Goal: Ask a question

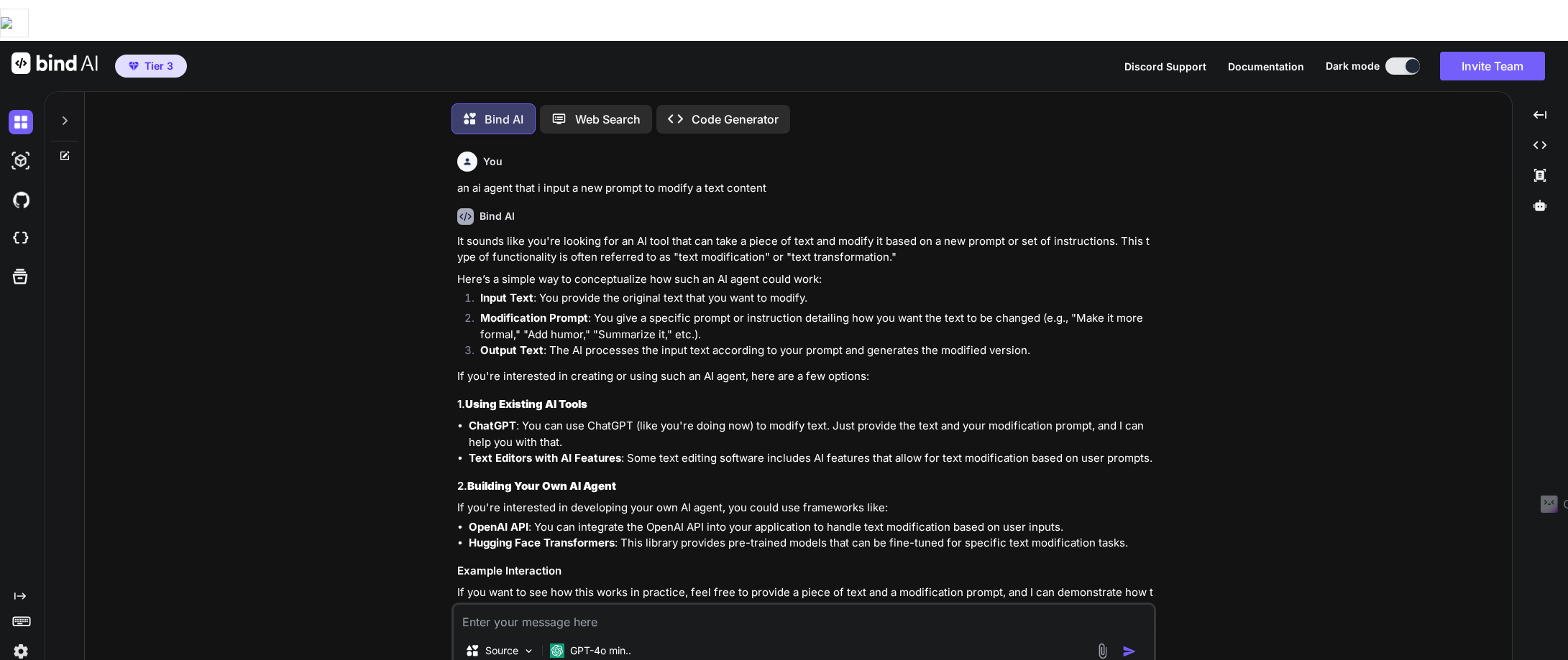
scroll to position [3518, 0]
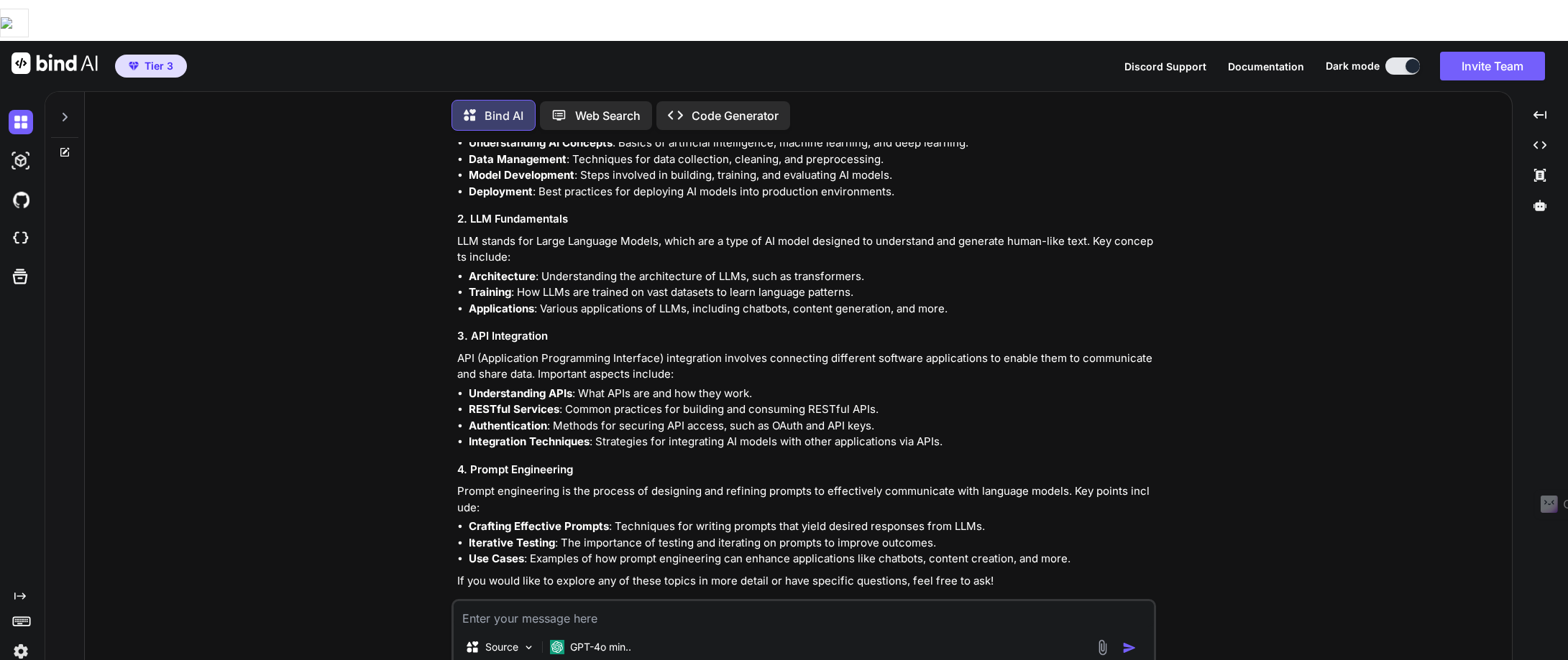
click at [464, 601] on textarea at bounding box center [803, 614] width 700 height 26
paste textarea "Lor Ipsum Dolorsi Ametcons Adip Elitsedd Eiusmo Temporin Utlabo et dolo magn al…"
type textarea "Lor Ipsum Dolorsi Ametcons Adip Elitsedd Eiusmo Temporin Utlabo et dolo magn al…"
type textarea "x"
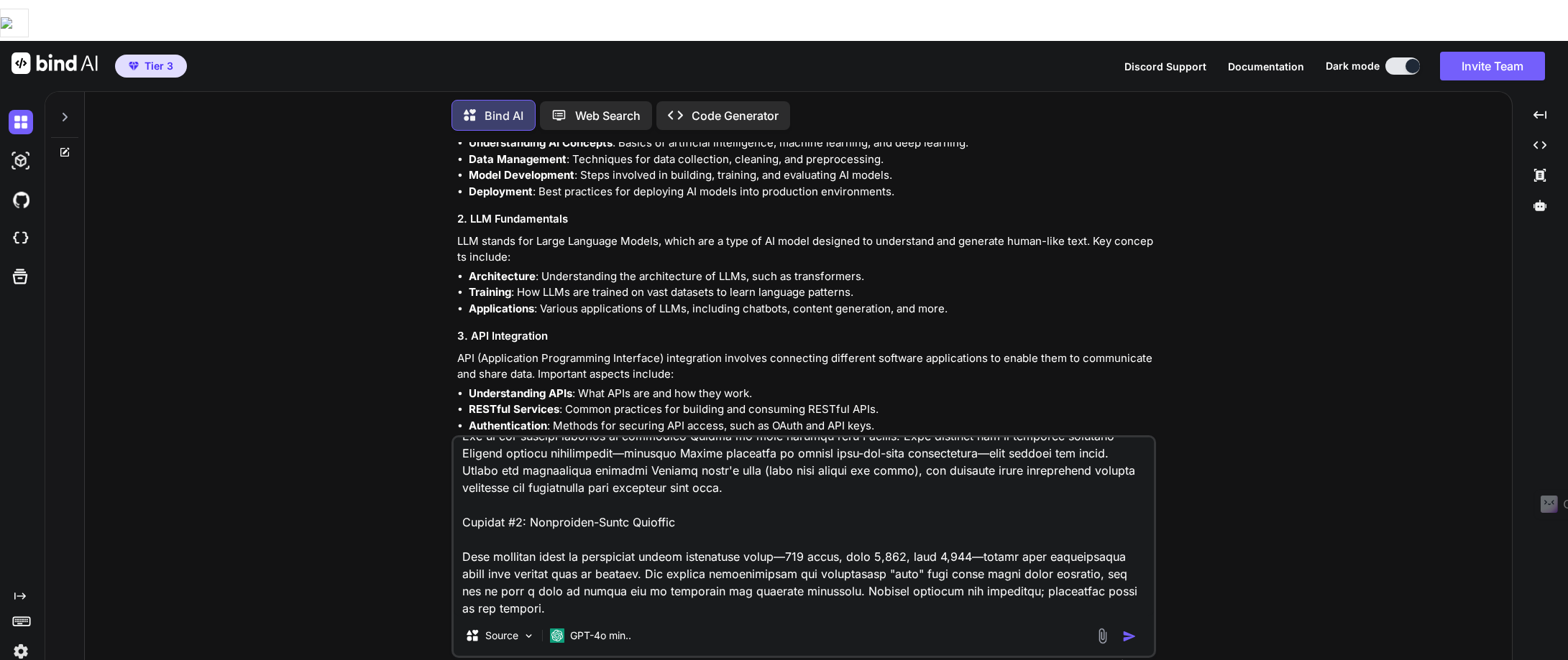
type textarea "Lor Ipsum Dolorsi Ametcons Adip Elitsedd Eiusmo Temporin Utlabo et dolo magn al…"
click at [1126, 629] on img "button" at bounding box center [1130, 637] width 15 height 15
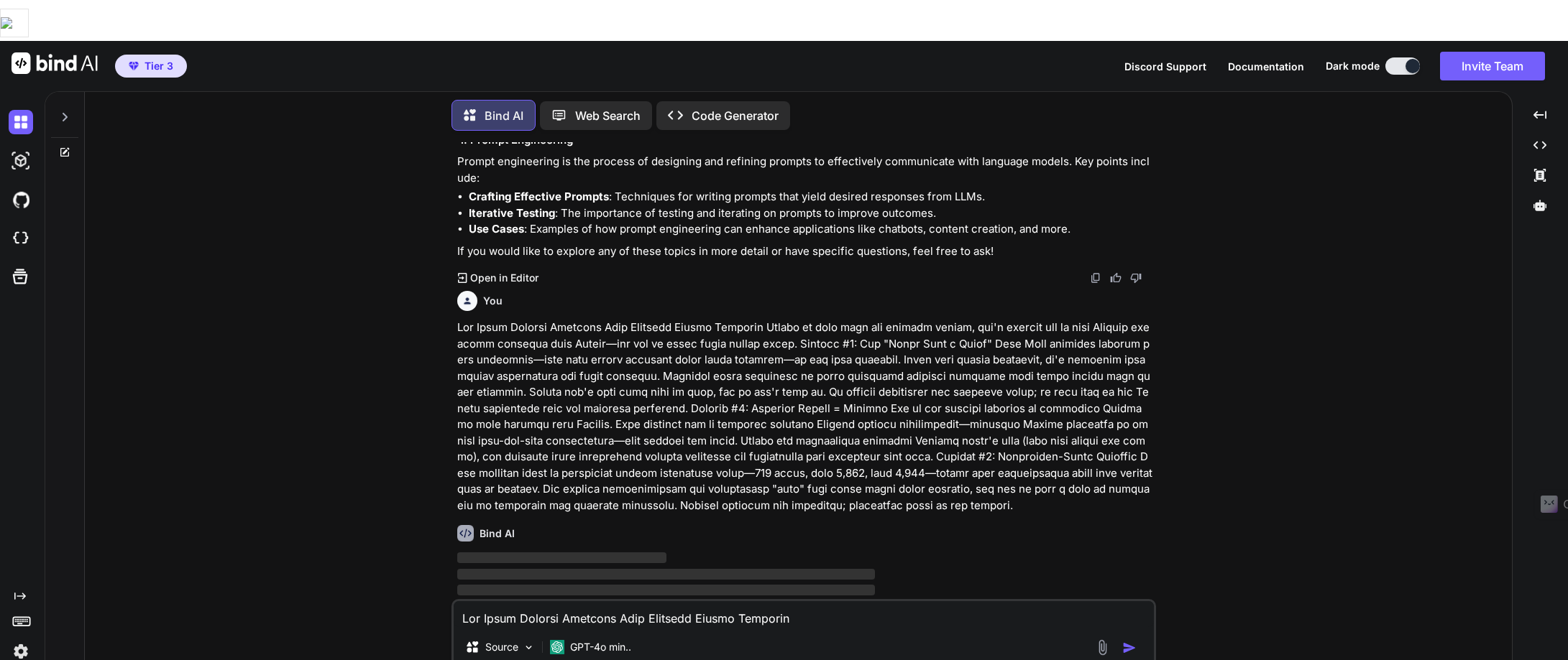
scroll to position [3848, 0]
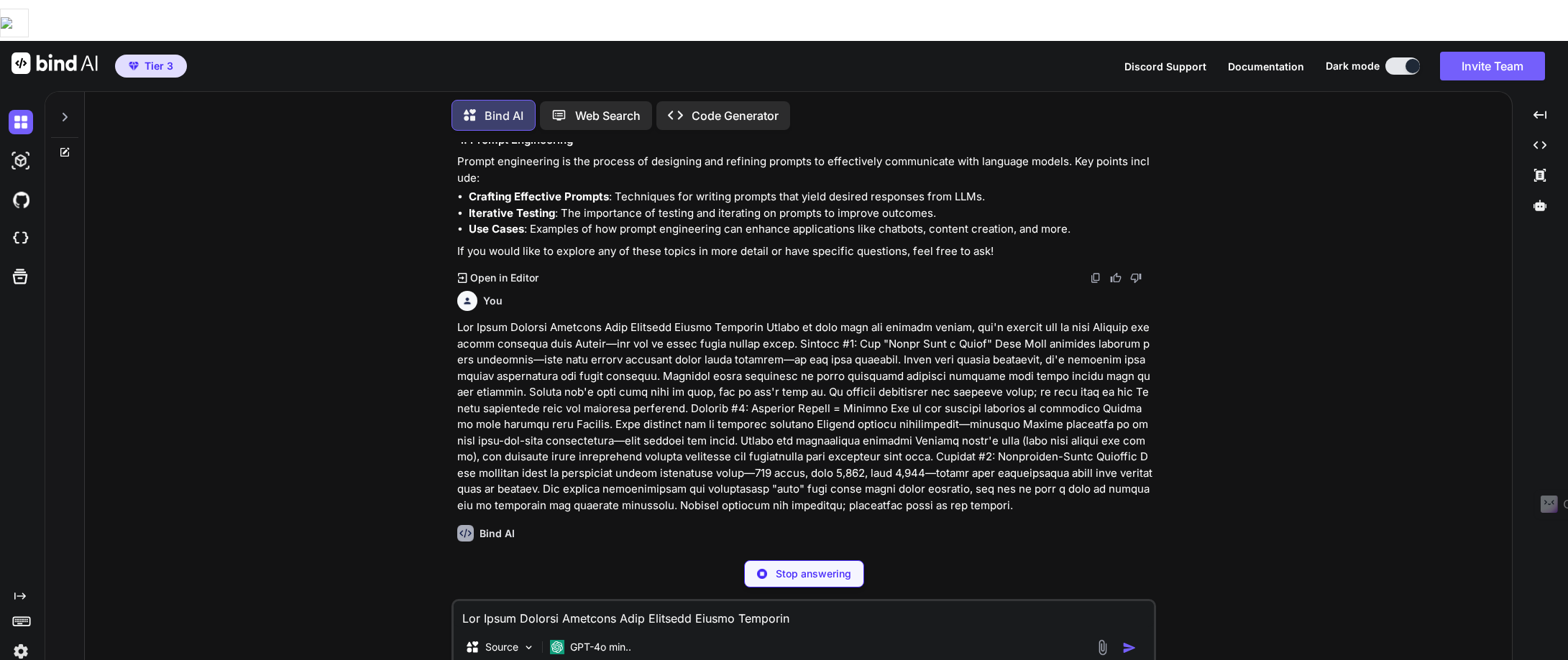
type textarea "x"
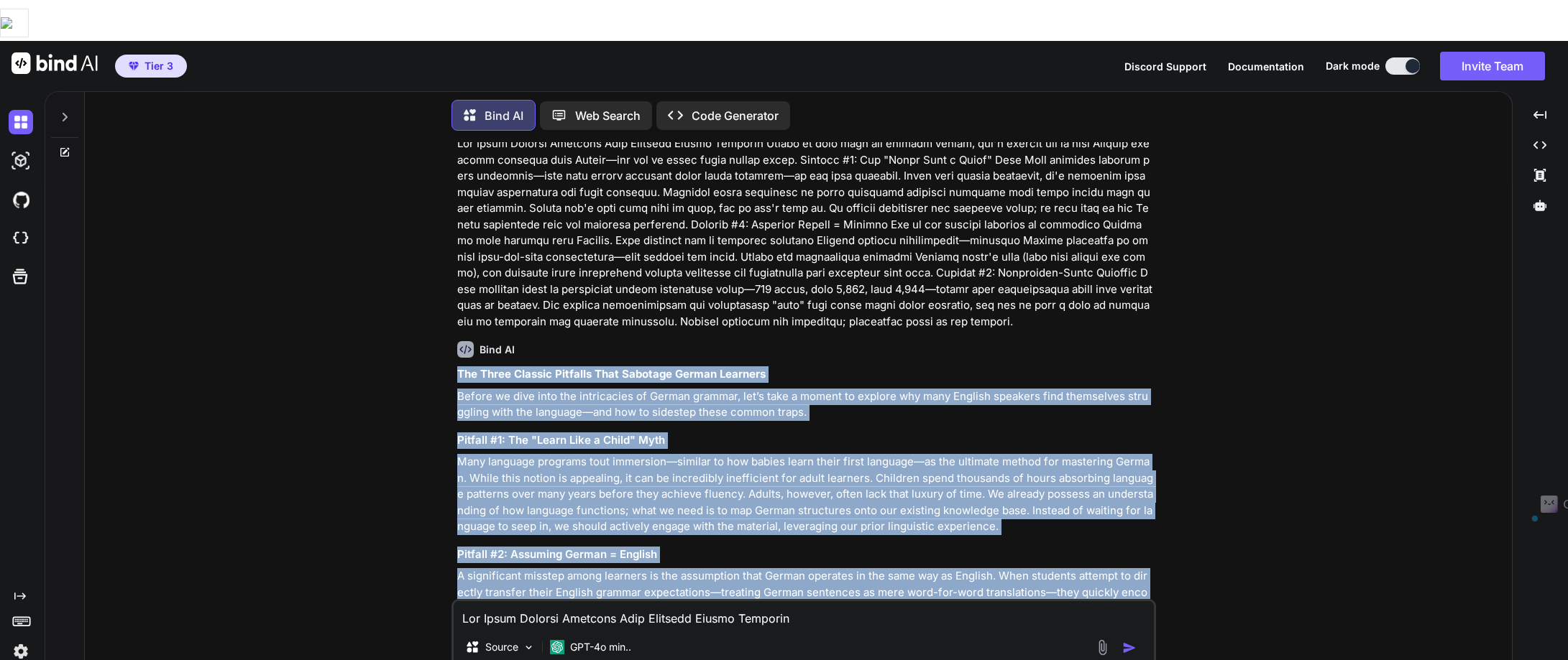
scroll to position [4247, 0]
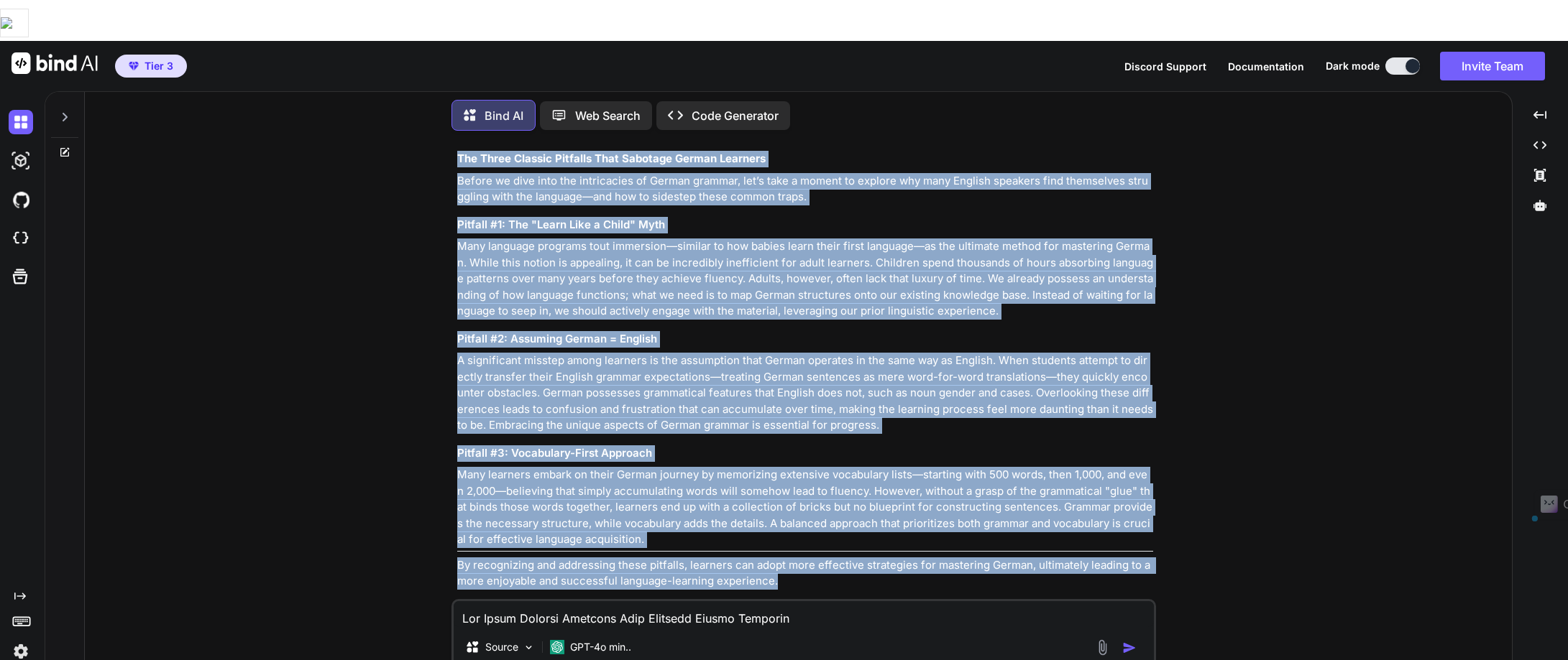
drag, startPoint x: 458, startPoint y: 318, endPoint x: 853, endPoint y: 530, distance: 448.3
click at [853, 530] on div "The Three Classic Pitfalls That Sabotage German Learners Before we dive into th…" at bounding box center [805, 370] width 696 height 439
copy div "Lor Ipsum Dolorsi Ametcons Adip Elitsedd Eiusmo Temporin Utlabo et dolo magn al…"
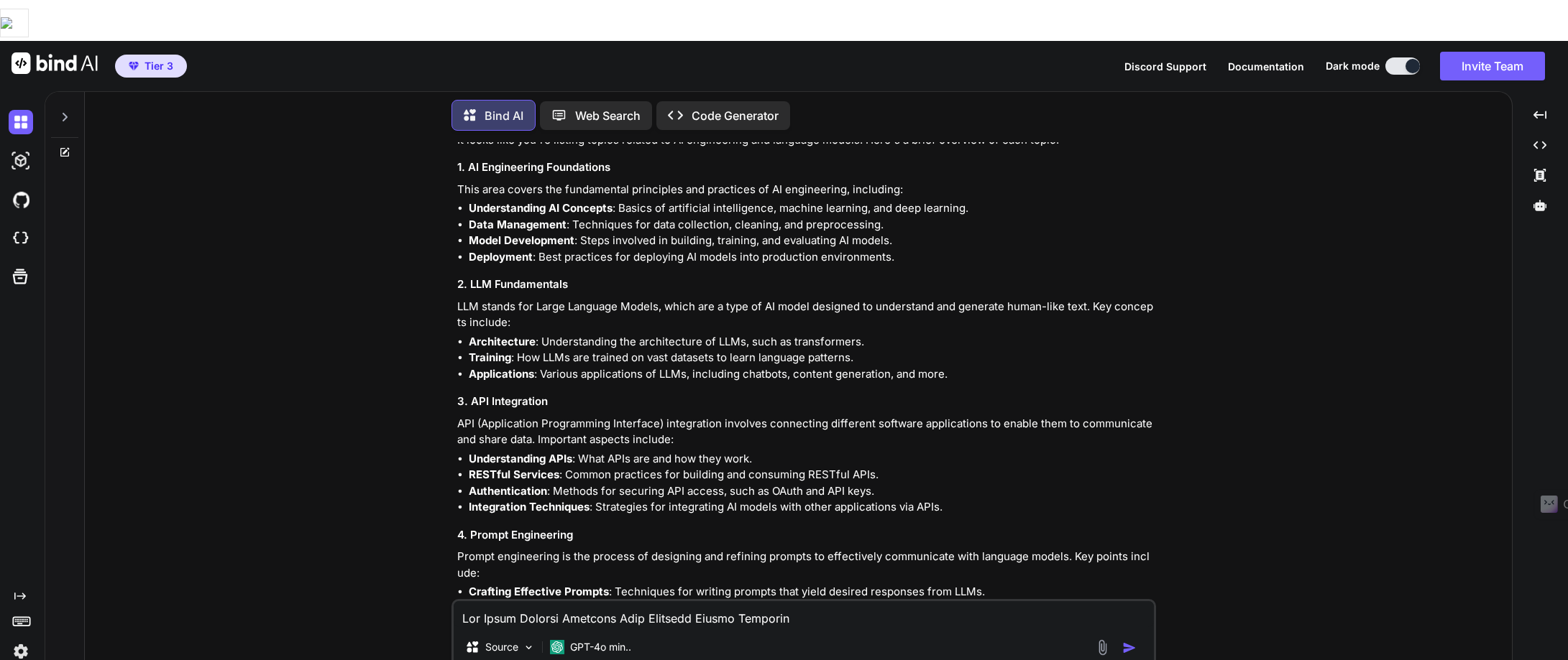
scroll to position [3386, 0]
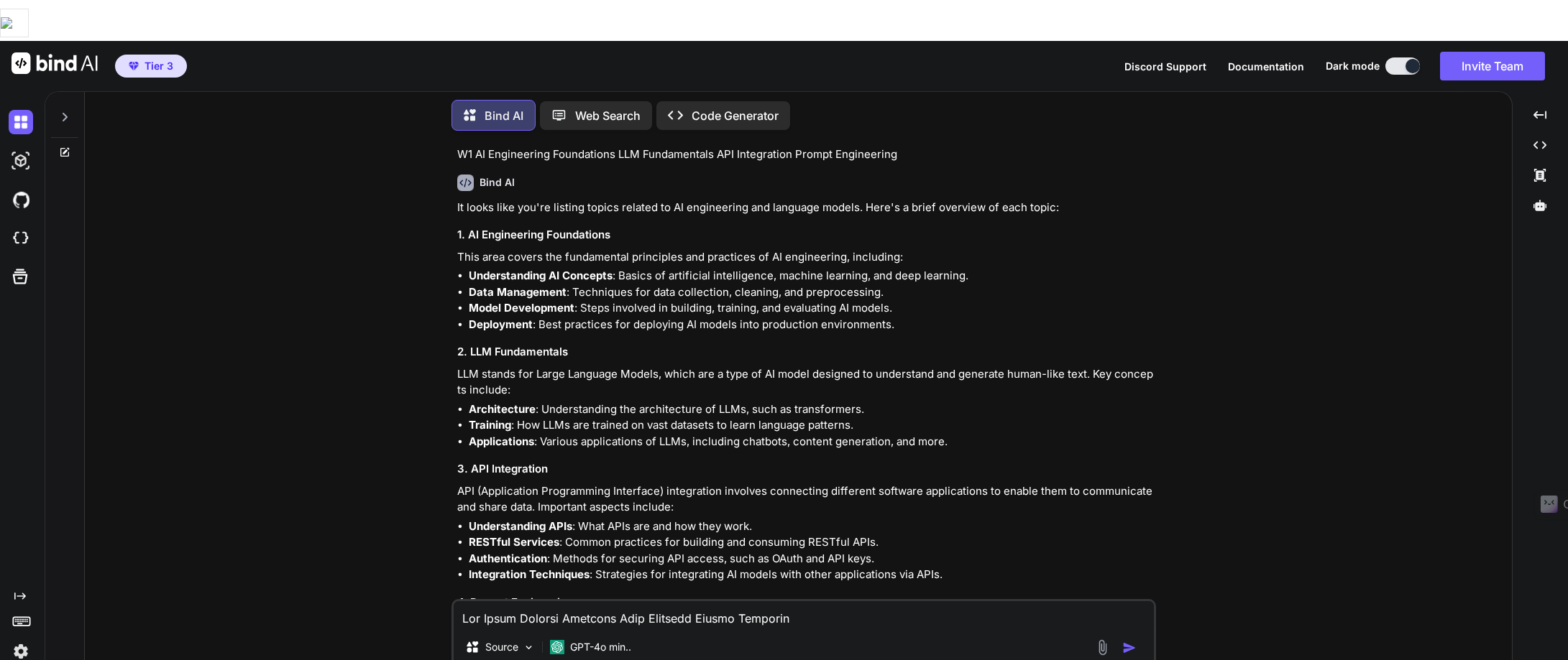
click at [470, 601] on textarea at bounding box center [803, 614] width 700 height 26
paste textarea "Loremip Dolorsit Ametcon: Adipisc Elitsedd Ei tem Incidid Utlabor etd "Magna Al…"
type textarea "Lor Ipsumdo Sitametc Adipisc: Elitsed Doeiusmo Te inc Utlabor Etdolor mag "Aliq…"
type textarea "x"
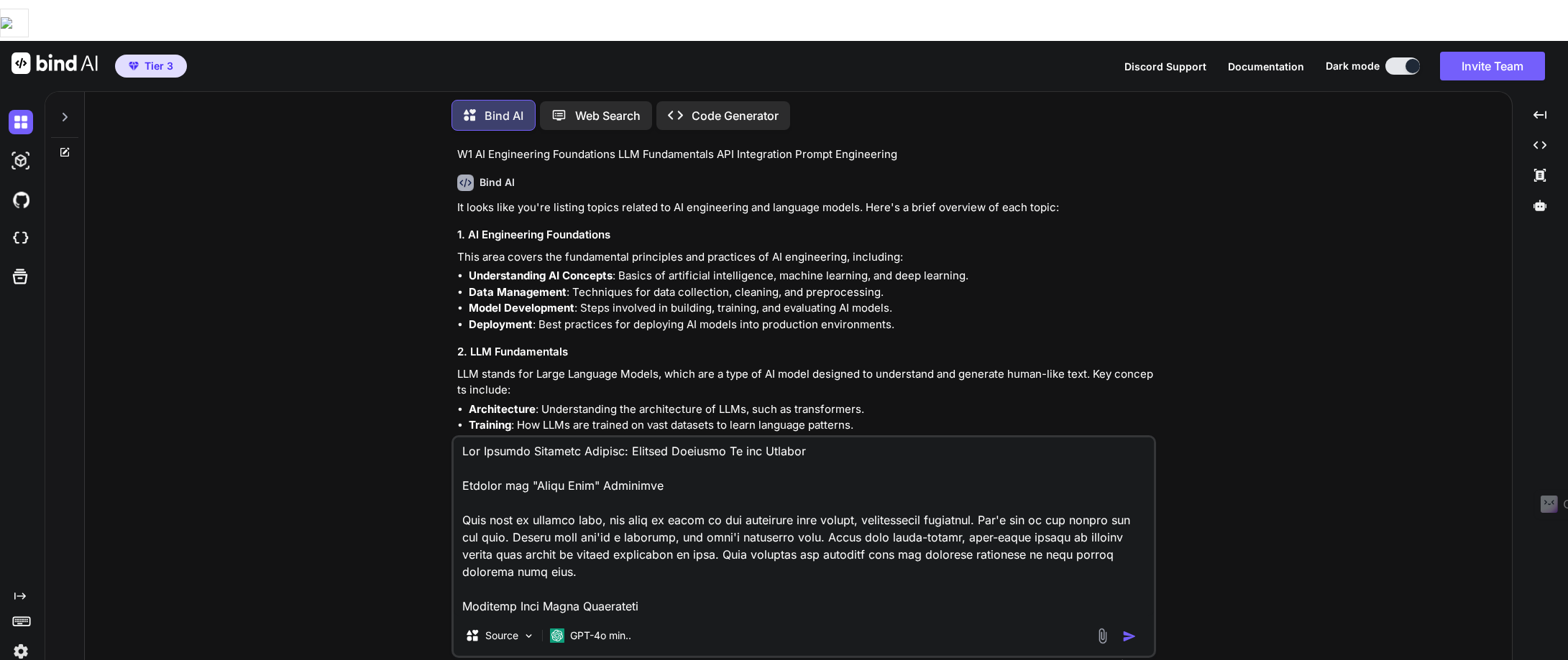
scroll to position [0, 0]
type textarea "Lor Ipsumdo Sitametc Adipisc: Elitsed Doeiusmo Te inc Utlabor Etdolor mag "Aliq…"
click at [1124, 629] on img "button" at bounding box center [1130, 637] width 15 height 15
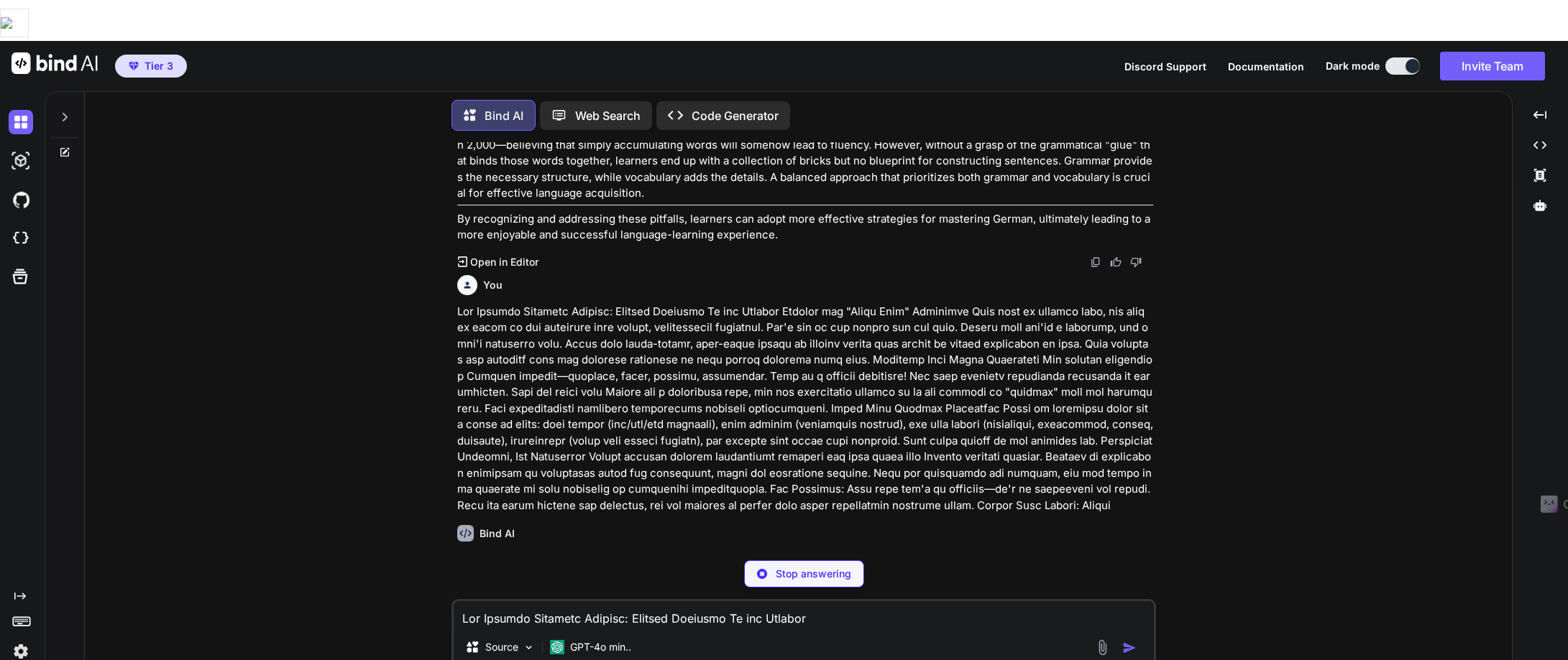
scroll to position [4593, 0]
type textarea "x"
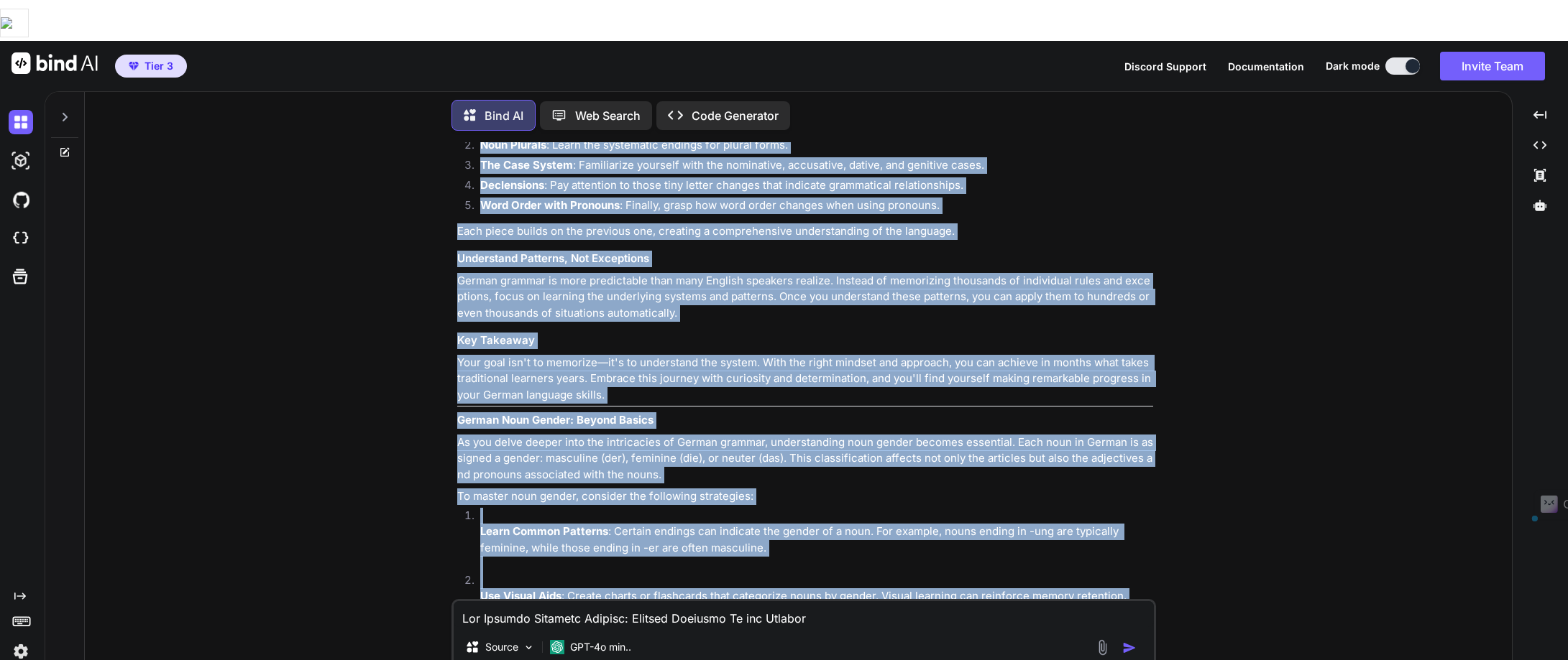
scroll to position [5491, 0]
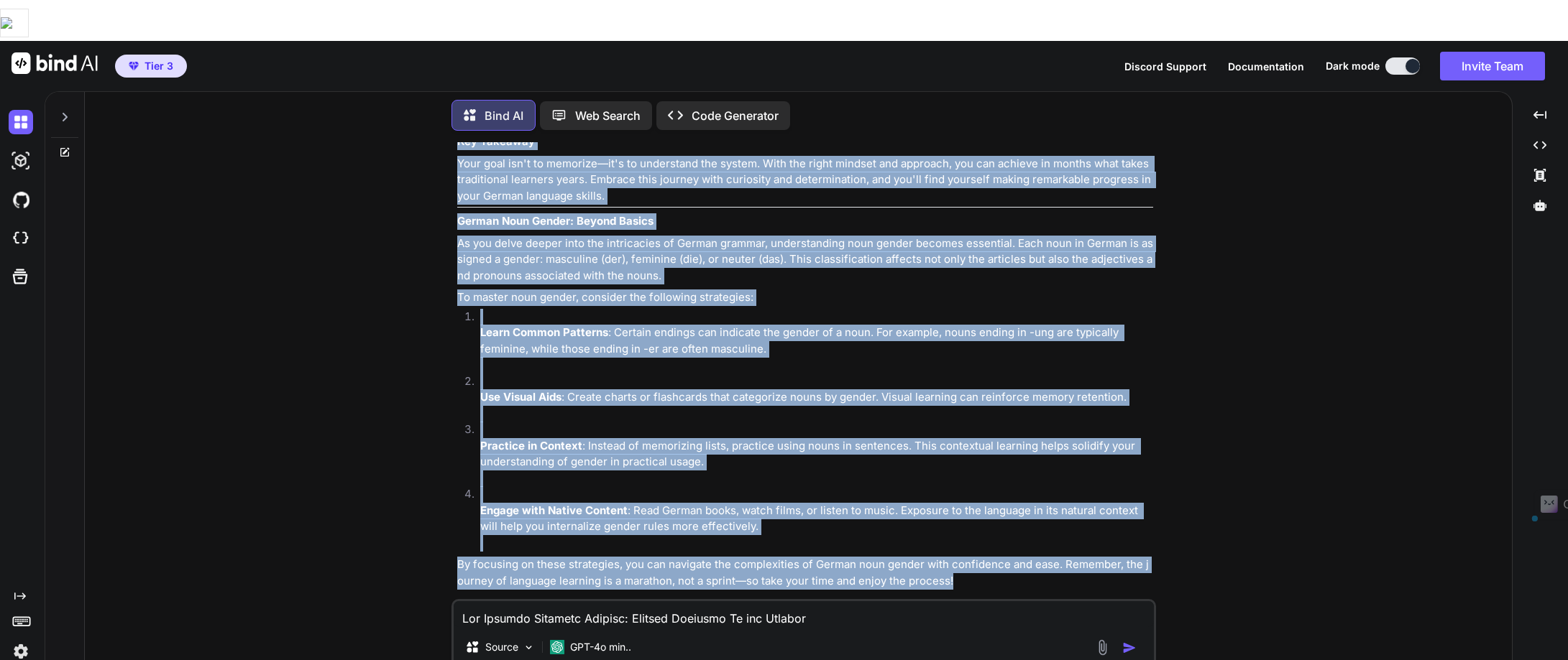
drag, startPoint x: 459, startPoint y: 395, endPoint x: 991, endPoint y: 528, distance: 548.4
click at [991, 528] on div "The Correct Learning Mindset: Setting Yourself Up for Success Embrace the "Whit…" at bounding box center [805, 121] width 696 height 936
copy div "The Correct Learning Mindset: Setting Yourself Up for Success Embrace the "Whit…"
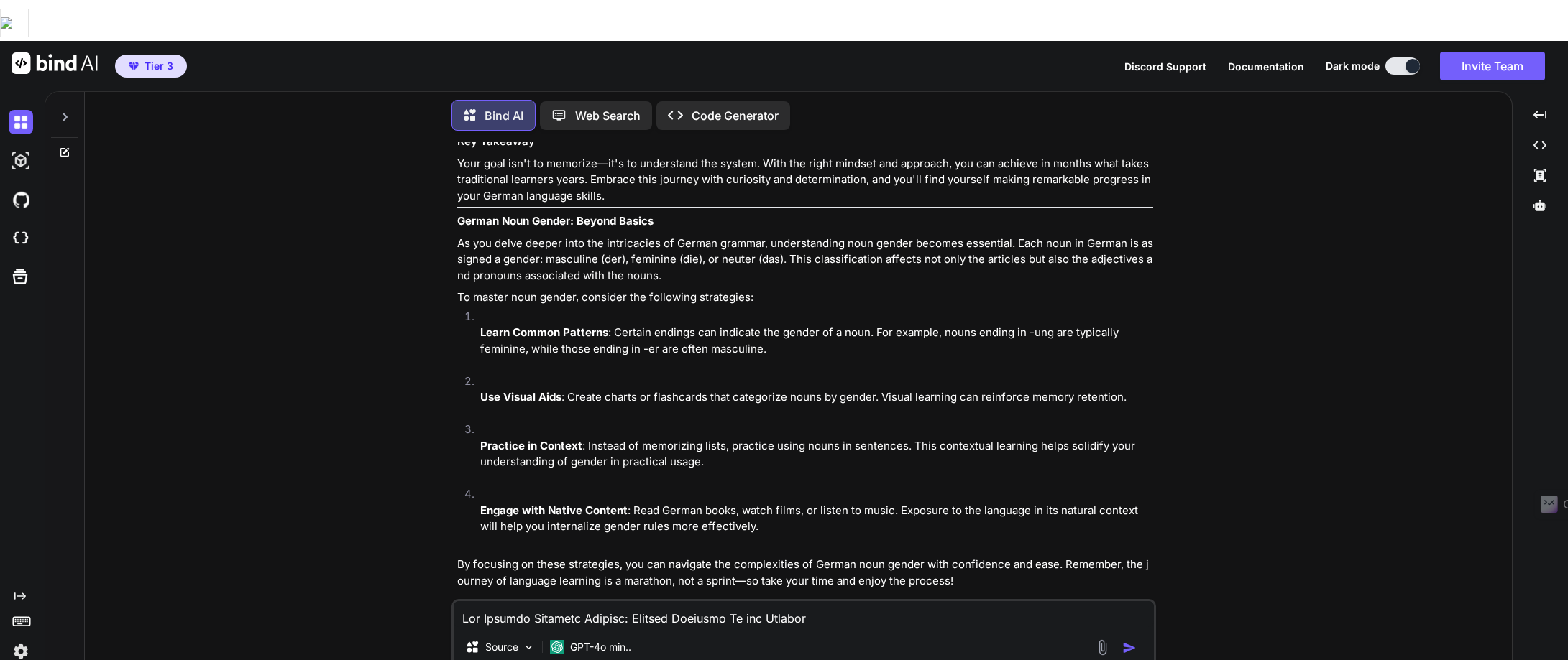
click at [471, 601] on textarea at bounding box center [803, 614] width 700 height 26
paste textarea "Loremi Dolorsitamet Con ad eli seddo eiusmodtem Incidi utlabore etdo ma aliq en…"
type textarea "Lor Ipsumdo Sitametc Adipisc: Elitsed Doeiusmo Te inc Utlabor Etdolor mag "Aliq…"
type textarea "x"
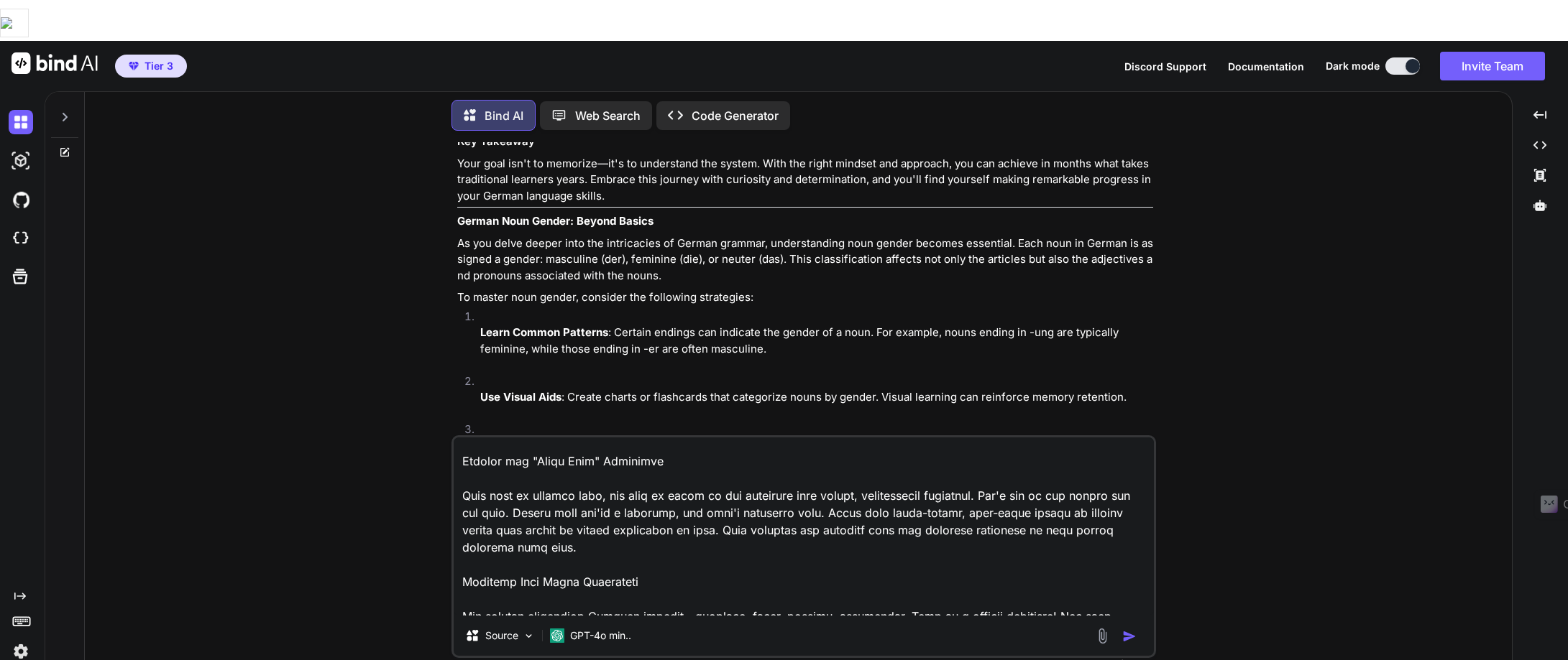
scroll to position [0, 0]
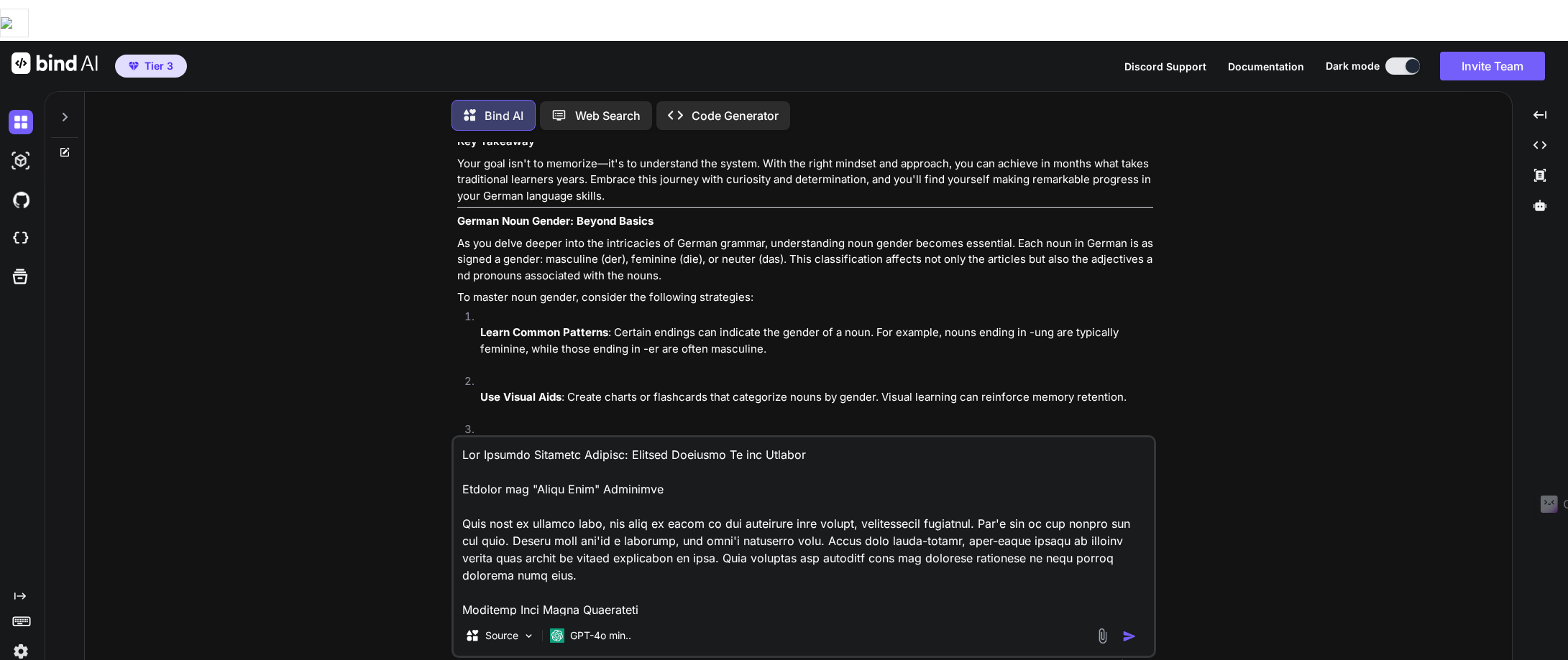
type textarea "Lor Ipsumdo Sitametc Adipisc: Elitsed Doeiusmo Te inc Utlabor Etdolor mag "Aliq…"
click at [1134, 629] on img "button" at bounding box center [1130, 637] width 15 height 15
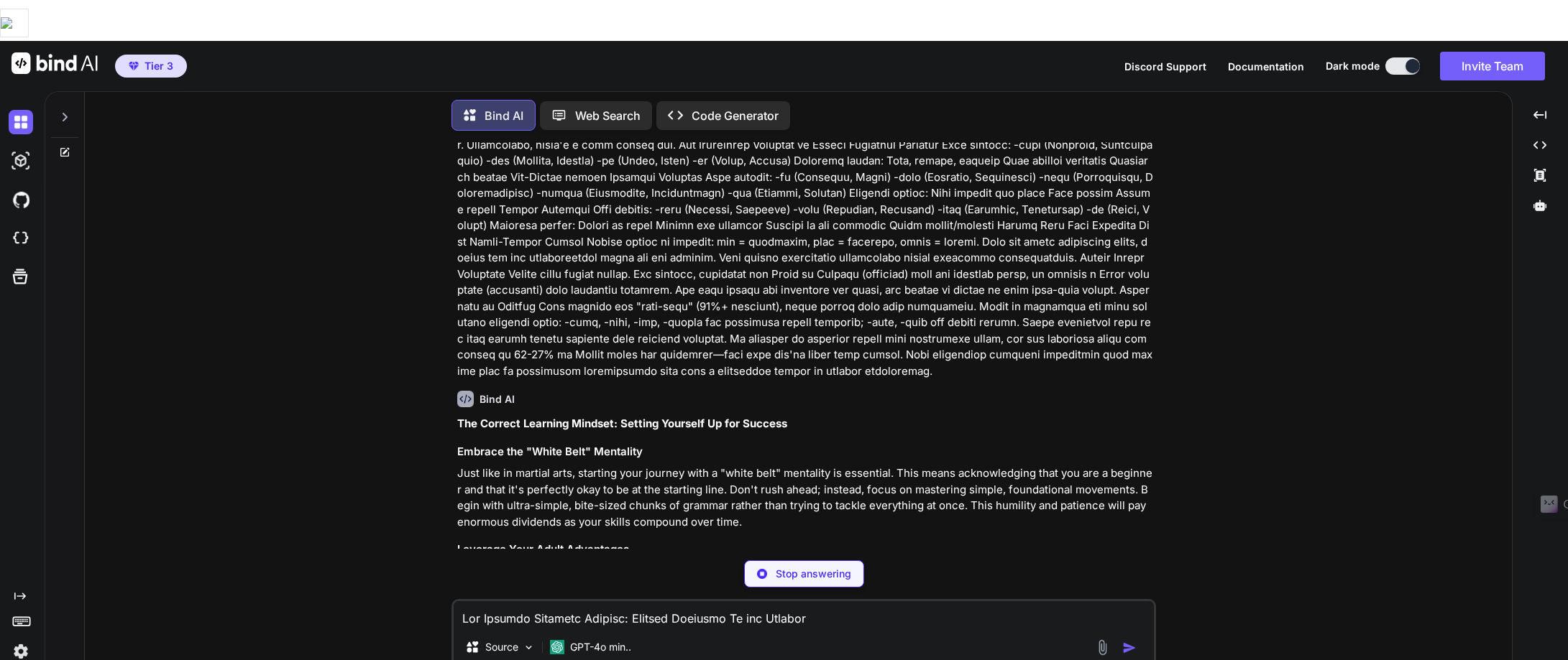
scroll to position [6326, 0]
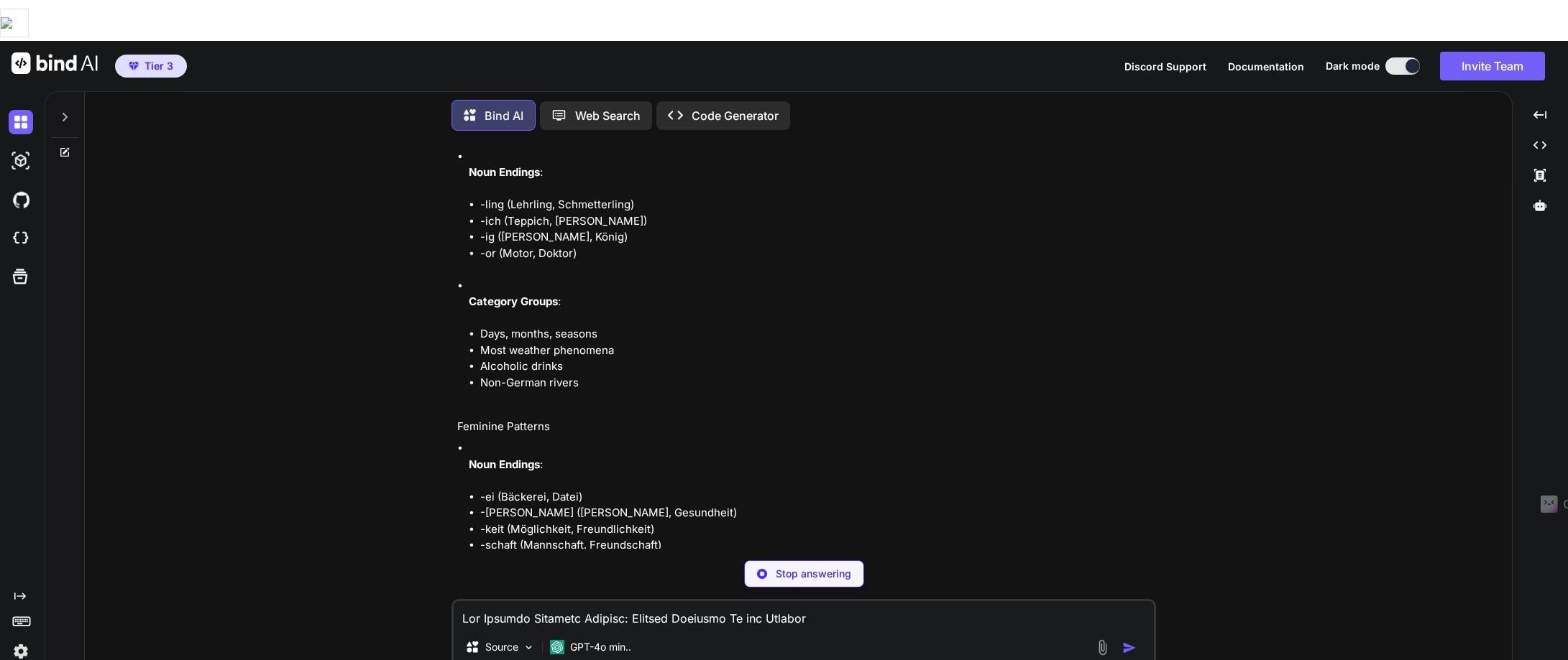
type textarea "x"
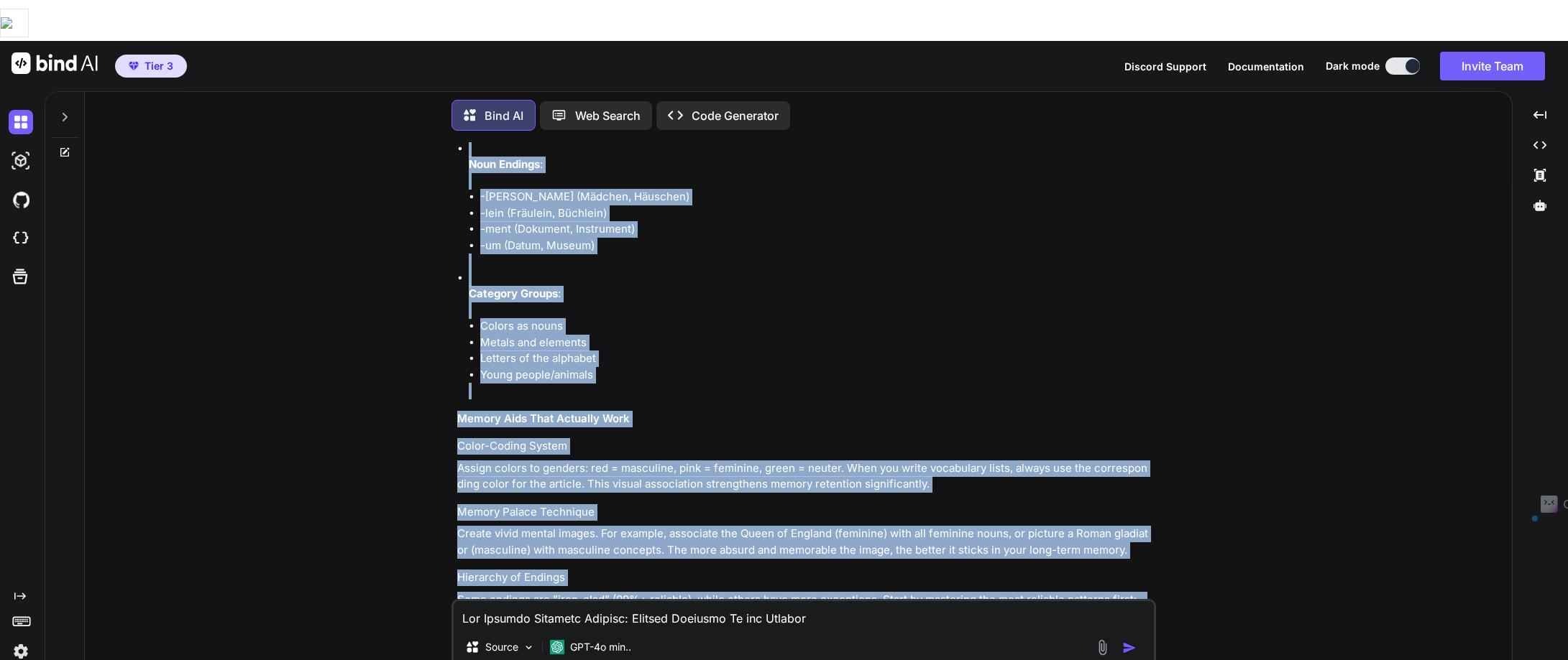
scroll to position [7885, 0]
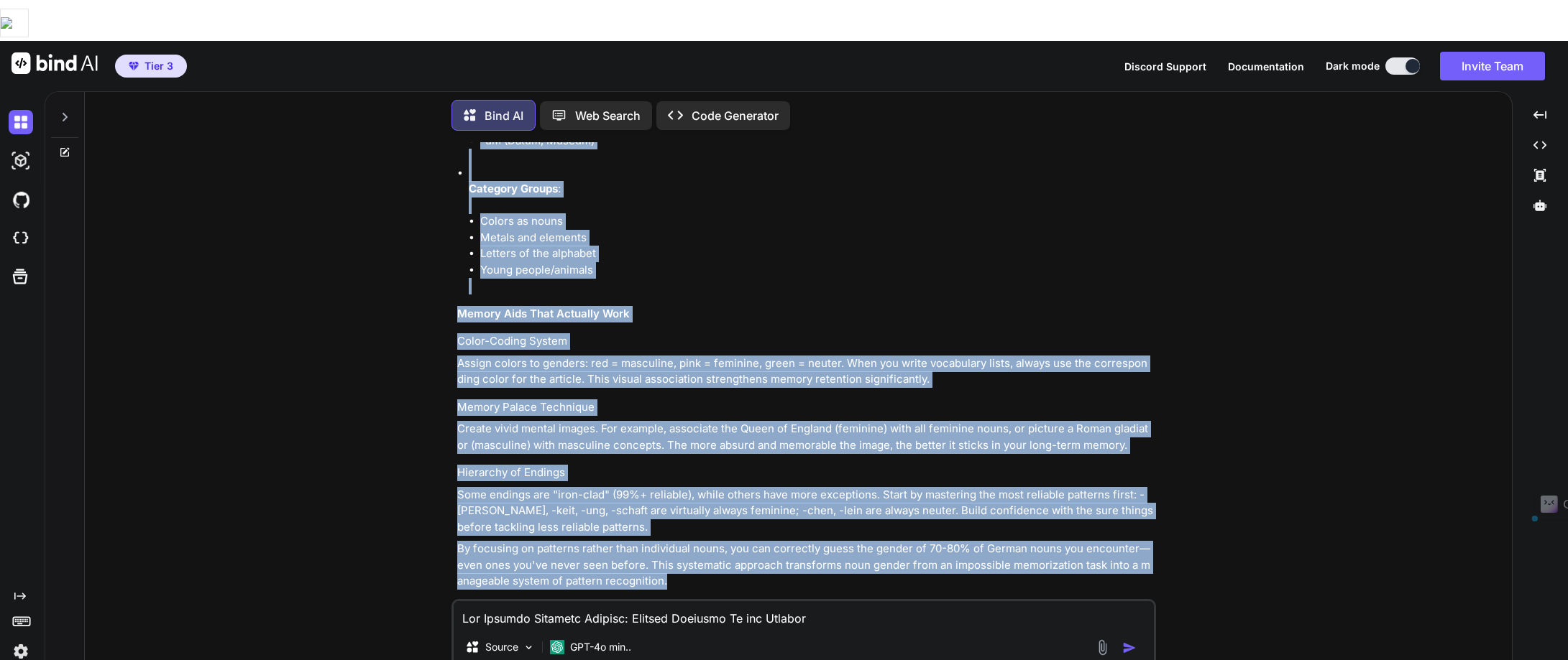
drag, startPoint x: 457, startPoint y: 232, endPoint x: 867, endPoint y: 525, distance: 503.9
copy div "The Correct Learning Mindset: Setting Yourself Up for Success Embrace the "Whit…"
